Goal: Transaction & Acquisition: Purchase product/service

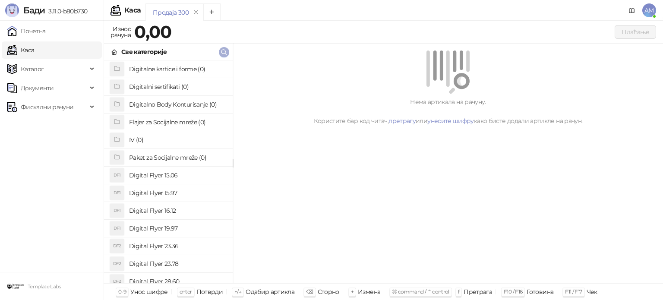
click at [227, 52] on icon "button" at bounding box center [224, 52] width 7 height 7
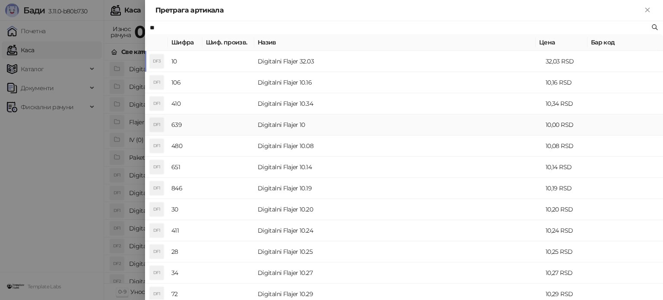
type input "**"
drag, startPoint x: 262, startPoint y: 127, endPoint x: 269, endPoint y: 127, distance: 6.9
click at [262, 126] on td "Digitalni Flajer 10" at bounding box center [398, 124] width 288 height 21
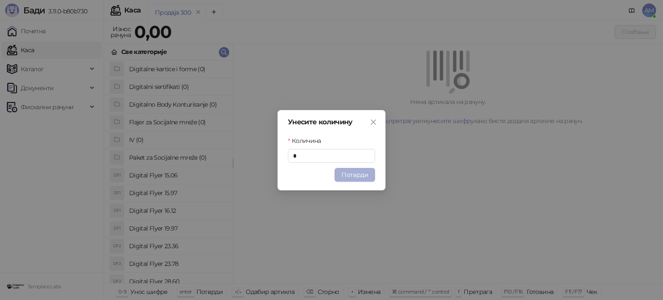
click at [367, 174] on button "Потврди" at bounding box center [355, 175] width 41 height 14
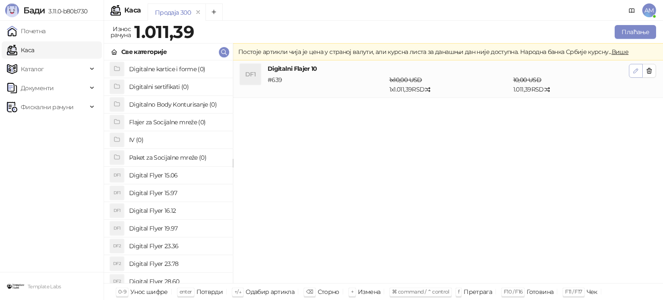
click at [635, 73] on icon "button" at bounding box center [635, 70] width 7 height 7
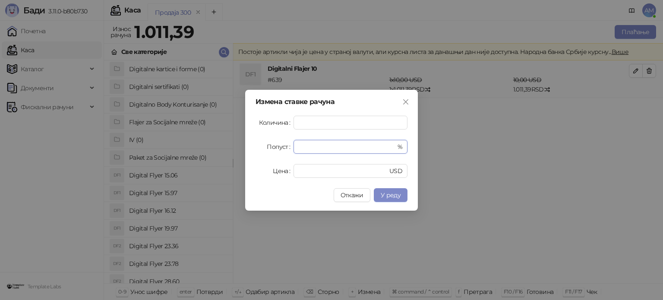
drag, startPoint x: 315, startPoint y: 145, endPoint x: 280, endPoint y: 150, distance: 35.2
click at [280, 150] on div "Попуст * %" at bounding box center [332, 147] width 152 height 14
click at [391, 192] on span "У реду" at bounding box center [391, 195] width 20 height 8
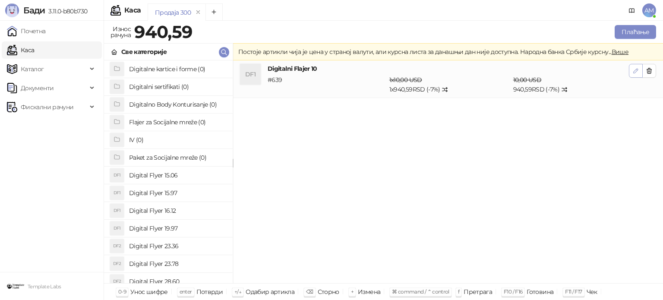
click at [631, 71] on button "button" at bounding box center [636, 71] width 14 height 14
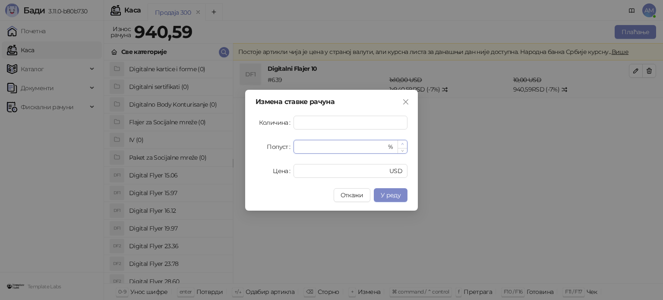
type input "*"
click at [404, 144] on span "Increase Value" at bounding box center [402, 144] width 9 height 8
click at [394, 195] on span "У реду" at bounding box center [391, 195] width 20 height 8
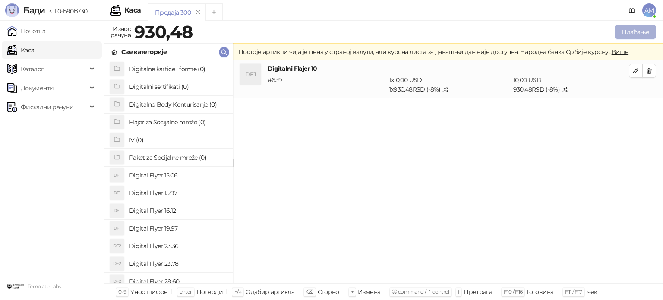
click at [628, 33] on button "Плаћање" at bounding box center [635, 32] width 41 height 14
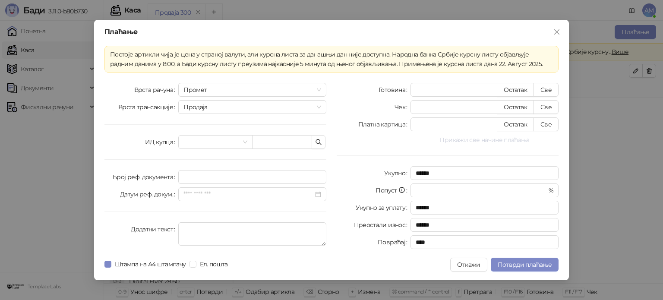
click at [485, 140] on button "Прикажи све начине плаћања" at bounding box center [484, 140] width 148 height 10
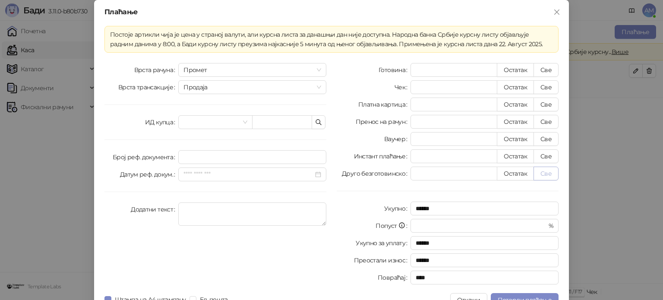
click at [541, 172] on button "Све" at bounding box center [545, 174] width 25 height 14
type input "******"
type input "****"
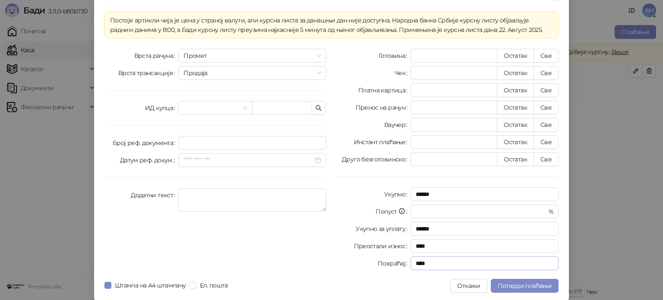
scroll to position [15, 0]
click at [525, 274] on div "Плаћање Постоје артикли чија је цена у страној валути, али курсна листа за дана…" at bounding box center [331, 143] width 475 height 316
click at [527, 279] on button "Потврди плаћање" at bounding box center [525, 285] width 68 height 14
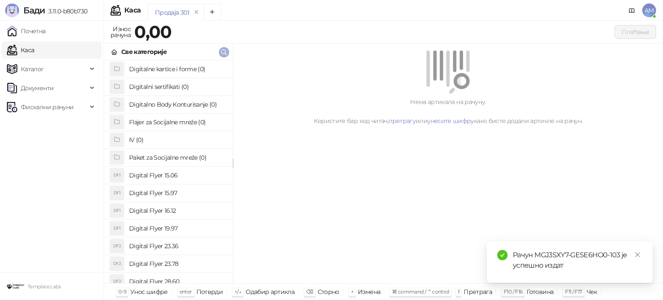
click at [224, 51] on icon "button" at bounding box center [224, 52] width 7 height 7
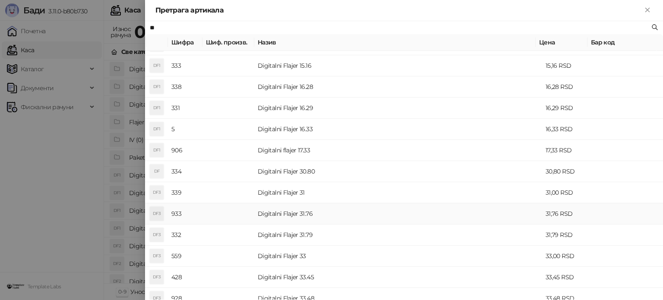
scroll to position [173, 0]
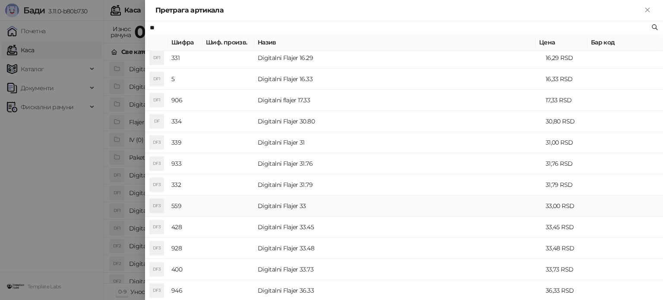
type input "**"
click at [318, 201] on td "Digitalni Flajer 33" at bounding box center [398, 206] width 288 height 21
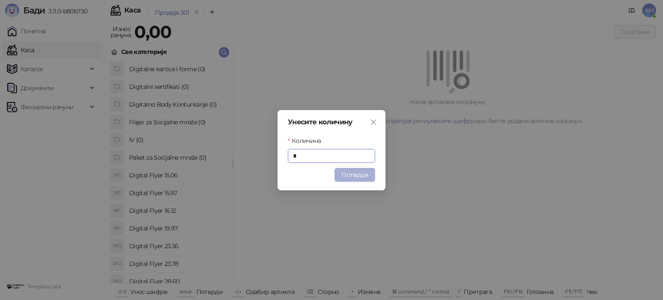
click at [362, 172] on button "Потврди" at bounding box center [355, 175] width 41 height 14
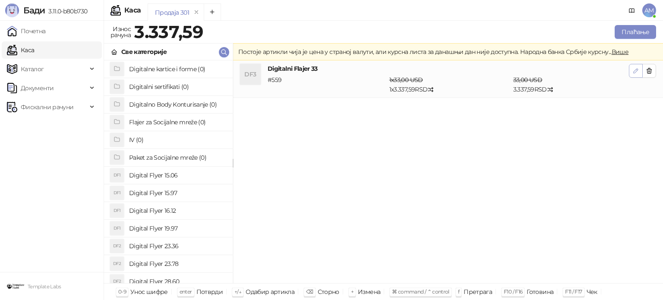
click at [630, 68] on button "button" at bounding box center [636, 71] width 14 height 14
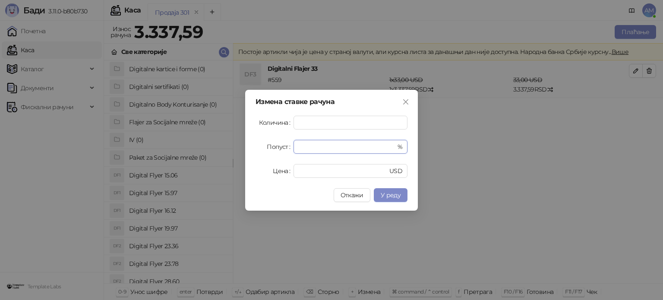
drag, startPoint x: 314, startPoint y: 145, endPoint x: 257, endPoint y: 145, distance: 57.0
click at [257, 145] on div "Попуст * %" at bounding box center [332, 147] width 152 height 14
type input "**"
click at [389, 193] on span "У реду" at bounding box center [391, 195] width 20 height 8
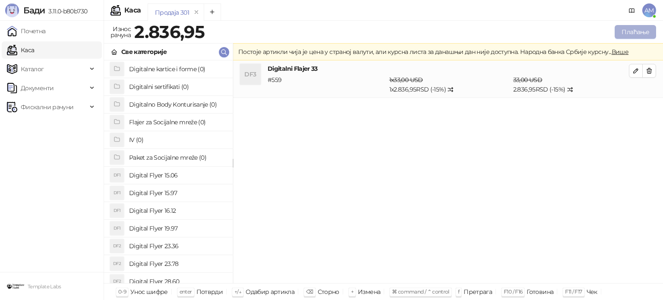
click at [626, 35] on button "Плаћање" at bounding box center [635, 32] width 41 height 14
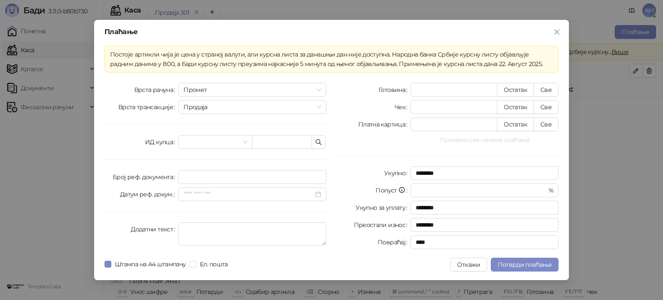
click at [483, 143] on button "Прикажи све начине плаћања" at bounding box center [484, 140] width 148 height 10
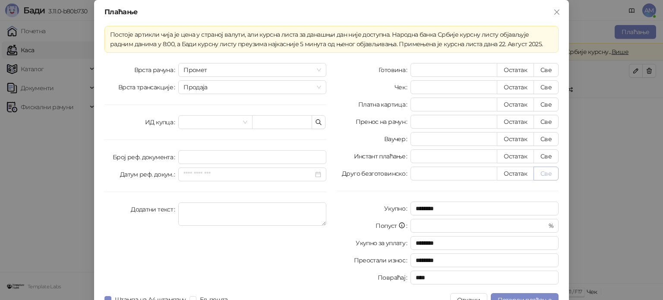
click at [542, 174] on button "Све" at bounding box center [545, 174] width 25 height 14
type input "*******"
type input "****"
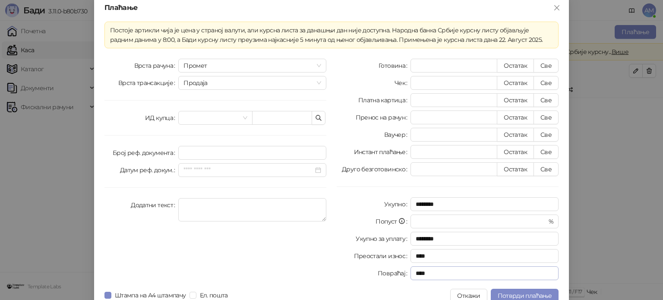
scroll to position [15, 0]
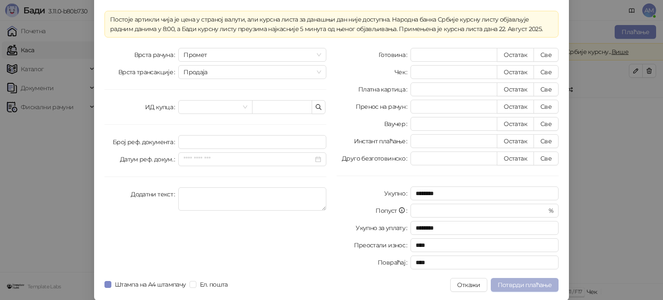
click at [528, 281] on span "Потврди плаћање" at bounding box center [525, 285] width 54 height 8
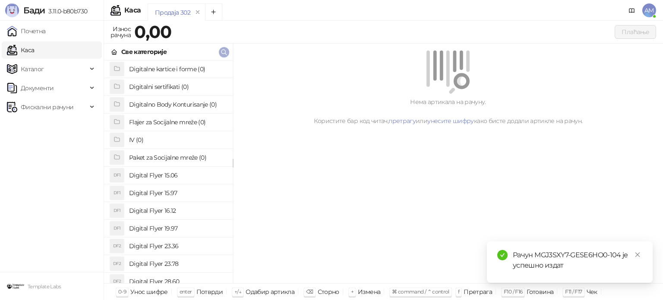
click at [223, 51] on icon "button" at bounding box center [224, 52] width 7 height 7
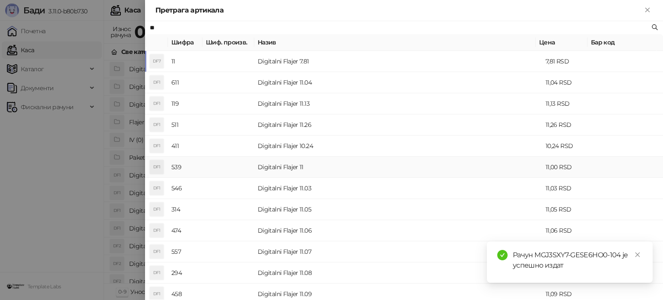
type input "**"
click at [307, 167] on td "Digitalni Flajer 11" at bounding box center [398, 167] width 288 height 21
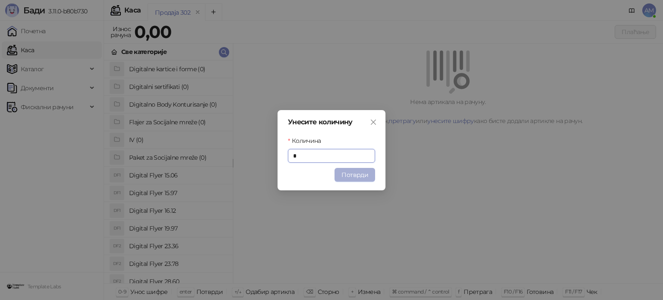
click at [359, 175] on button "Потврди" at bounding box center [355, 175] width 41 height 14
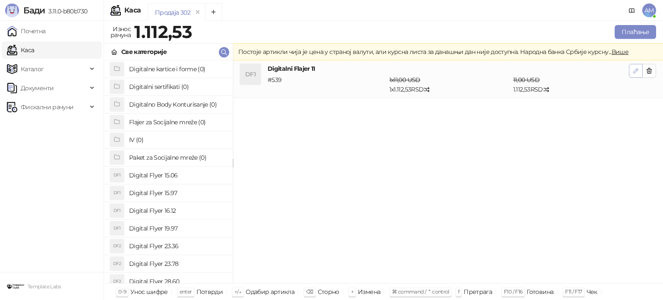
click at [632, 72] on icon "button" at bounding box center [635, 70] width 7 height 7
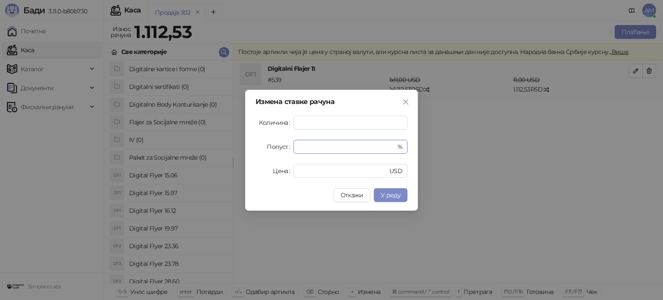
drag, startPoint x: 321, startPoint y: 144, endPoint x: 284, endPoint y: 141, distance: 37.6
click at [284, 141] on div "Попуст * %" at bounding box center [332, 147] width 152 height 14
type input "**"
click at [387, 193] on span "У реду" at bounding box center [391, 195] width 20 height 8
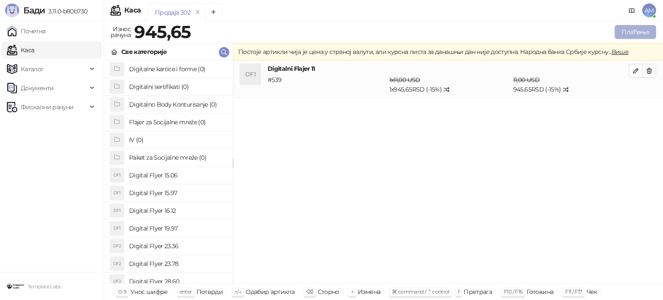
click at [635, 30] on button "Плаћање" at bounding box center [635, 32] width 41 height 14
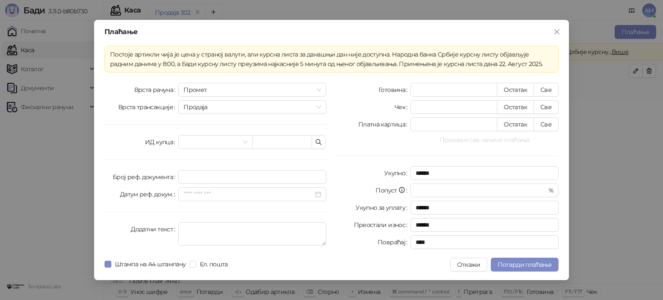
click at [485, 139] on button "Прикажи све начине плаћања" at bounding box center [484, 140] width 148 height 10
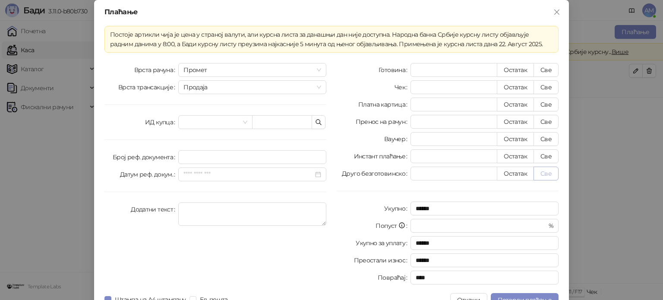
click at [547, 177] on button "Све" at bounding box center [545, 174] width 25 height 14
type input "******"
type input "****"
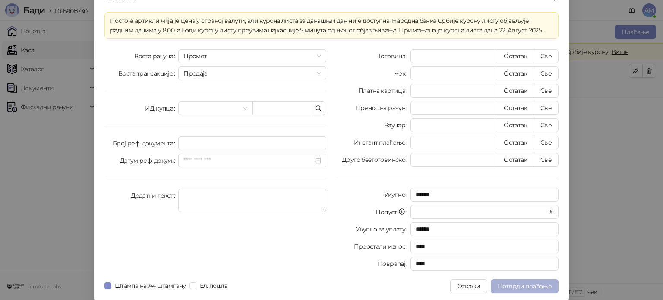
scroll to position [15, 0]
click at [532, 284] on span "Потврди плаћање" at bounding box center [525, 285] width 54 height 8
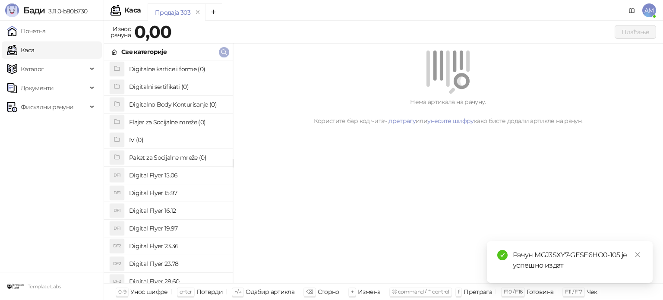
click at [224, 47] on button "button" at bounding box center [224, 52] width 10 height 10
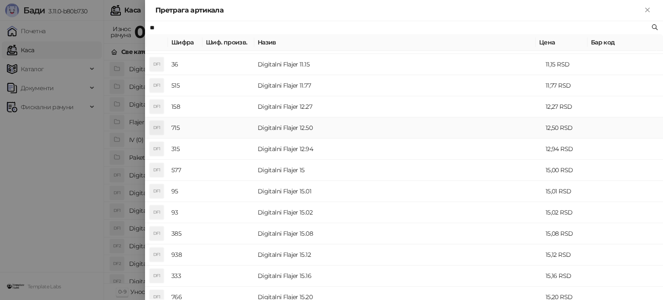
scroll to position [129, 0]
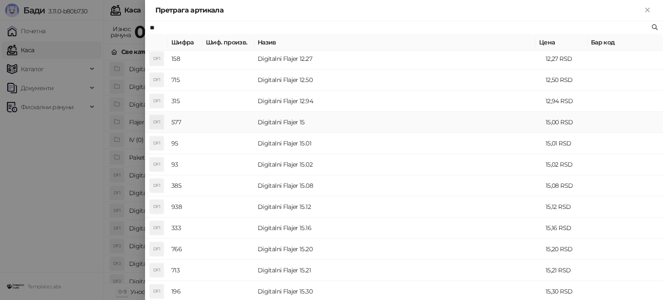
type input "**"
click at [289, 117] on td "Digitalni Flajer 15" at bounding box center [398, 122] width 288 height 21
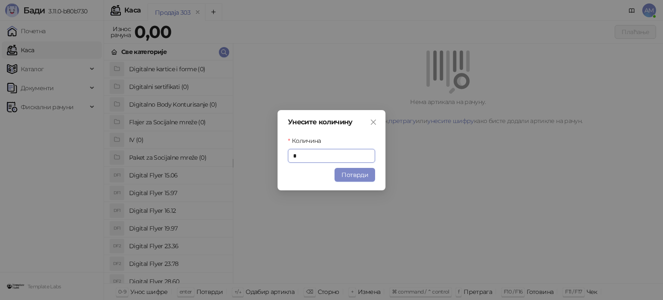
drag, startPoint x: 365, startPoint y: 170, endPoint x: 294, endPoint y: 217, distance: 84.9
click at [366, 170] on button "Потврди" at bounding box center [355, 175] width 41 height 14
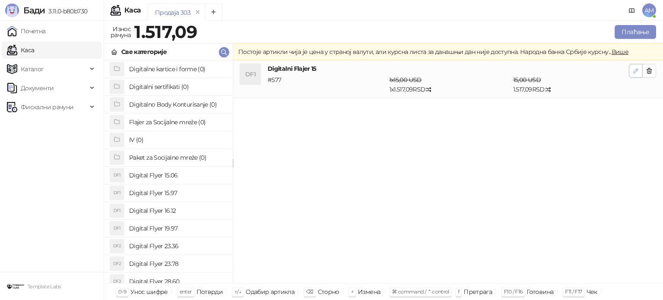
click at [631, 72] on button "button" at bounding box center [636, 71] width 14 height 14
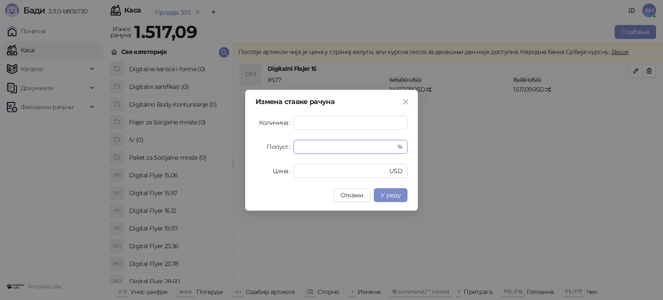
drag, startPoint x: 325, startPoint y: 147, endPoint x: 235, endPoint y: 148, distance: 89.8
click at [235, 148] on div "Измена ставке рачуна Количина * Попуст * % Цена ** USD Откажи У реду" at bounding box center [331, 150] width 663 height 300
click at [392, 191] on span "У реду" at bounding box center [391, 195] width 20 height 8
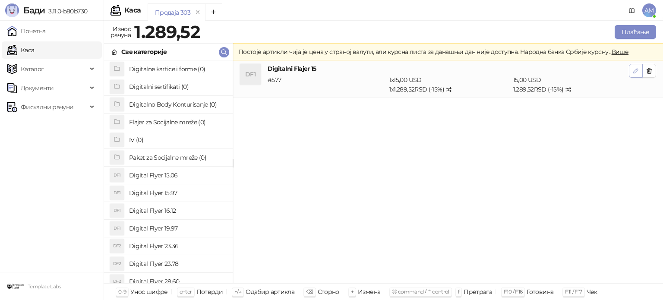
click at [633, 70] on icon "button" at bounding box center [635, 70] width 7 height 7
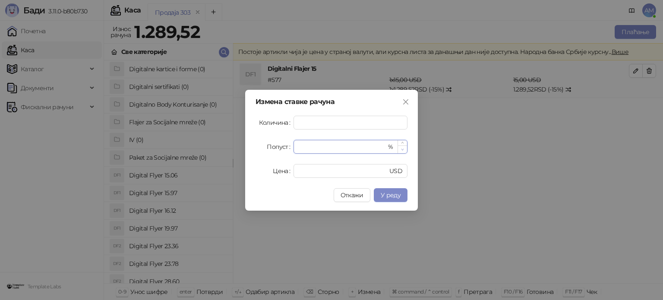
click at [404, 150] on icon "down" at bounding box center [402, 149] width 3 height 3
click at [392, 195] on span "У реду" at bounding box center [391, 195] width 20 height 8
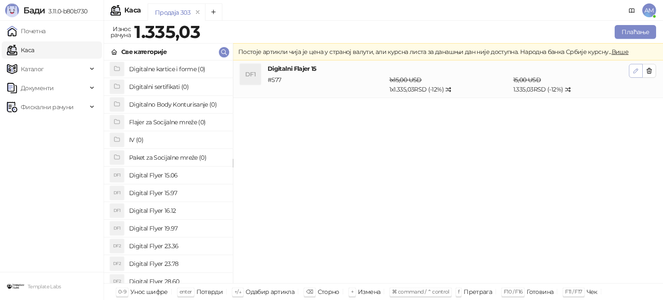
click at [635, 70] on icon "button" at bounding box center [635, 70] width 7 height 7
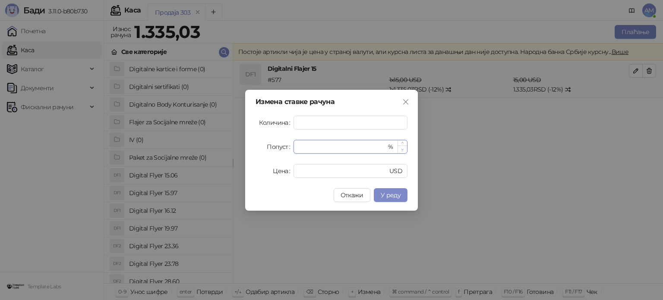
click at [404, 148] on span "Decrease Value" at bounding box center [402, 149] width 9 height 8
click at [394, 195] on span "У реду" at bounding box center [391, 195] width 20 height 8
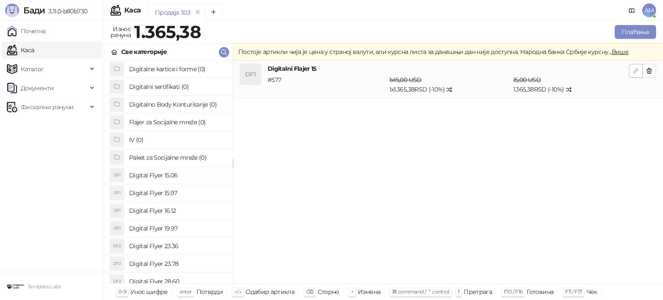
click at [637, 69] on icon "button" at bounding box center [635, 70] width 7 height 7
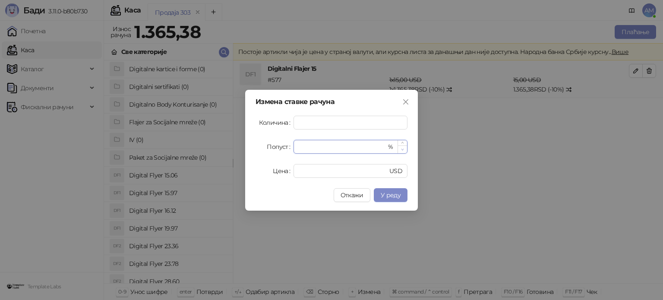
click at [403, 148] on icon "down" at bounding box center [402, 149] width 3 height 3
type input "*"
click at [403, 148] on icon "down" at bounding box center [402, 149] width 3 height 3
click at [395, 191] on button "У реду" at bounding box center [391, 195] width 34 height 14
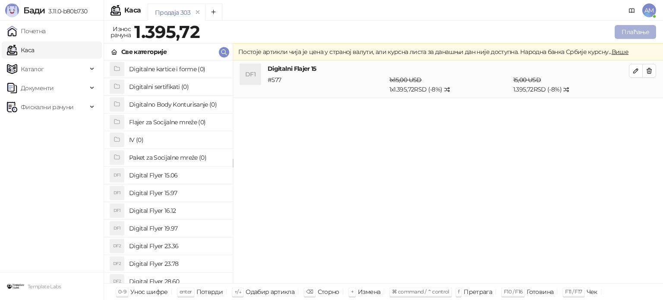
click at [644, 29] on button "Плаћање" at bounding box center [635, 32] width 41 height 14
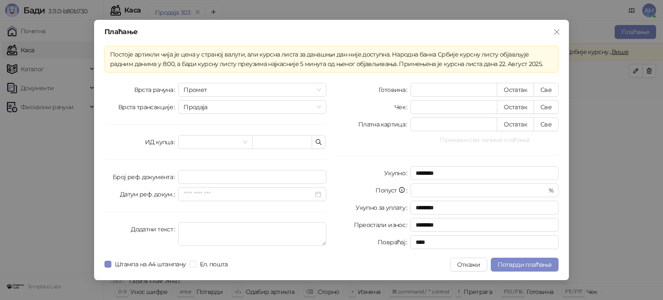
click at [478, 142] on button "Прикажи све начине плаћања" at bounding box center [484, 140] width 148 height 10
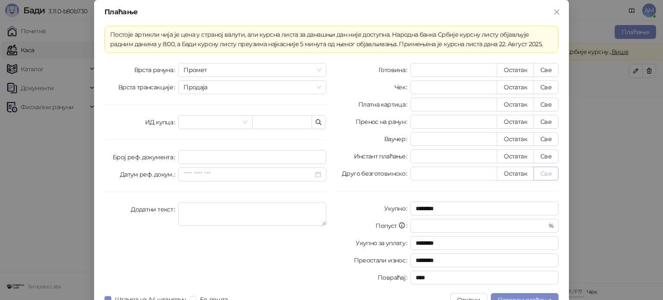
click at [539, 174] on button "Све" at bounding box center [545, 174] width 25 height 14
type input "*******"
type input "****"
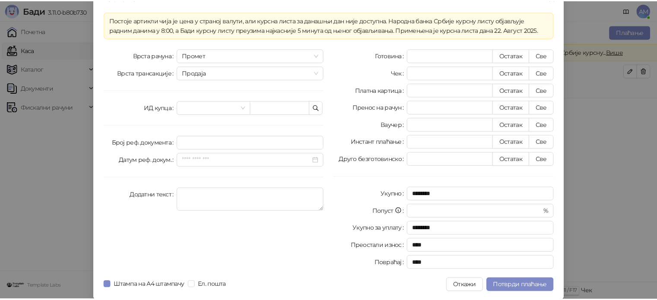
scroll to position [15, 0]
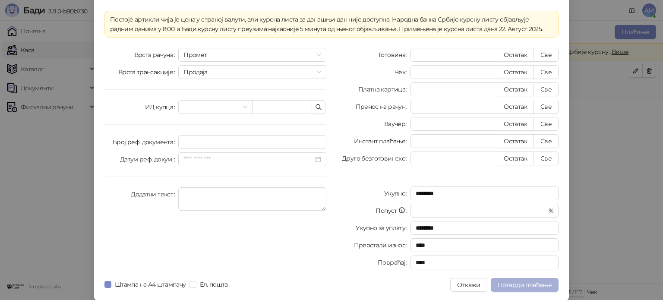
click at [529, 279] on button "Потврди плаћање" at bounding box center [525, 285] width 68 height 14
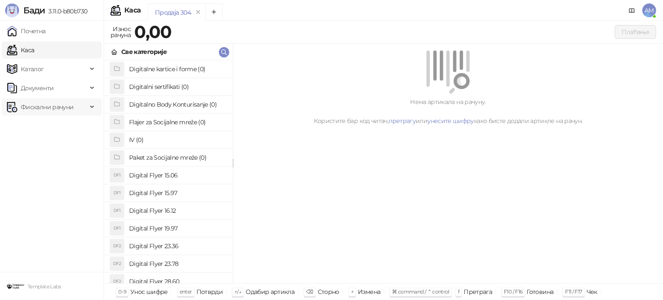
click at [54, 108] on span "Фискални рачуни" at bounding box center [47, 106] width 53 height 17
drag, startPoint x: 66, startPoint y: 144, endPoint x: 70, endPoint y: 141, distance: 5.4
click at [56, 144] on link "По данима" at bounding box center [33, 144] width 46 height 17
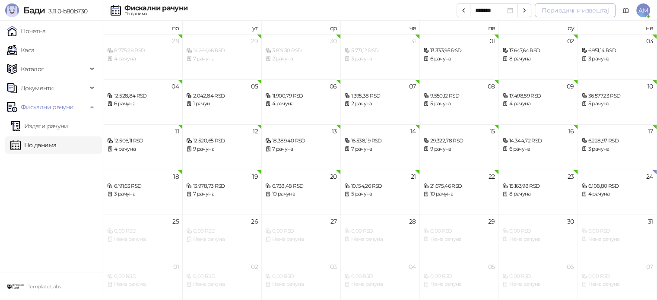
click at [558, 6] on button "Периодични извештај" at bounding box center [574, 10] width 81 height 14
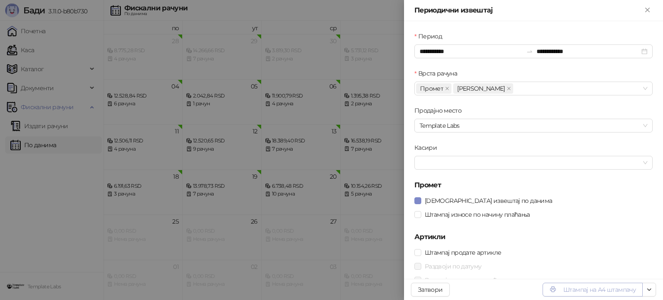
click at [597, 288] on button "Штампај на А4 штампачу" at bounding box center [593, 290] width 100 height 14
drag, startPoint x: 647, startPoint y: 7, endPoint x: 639, endPoint y: 9, distance: 8.9
click at [647, 7] on icon "Close" at bounding box center [648, 10] width 8 height 8
